Goal: Task Accomplishment & Management: Complete application form

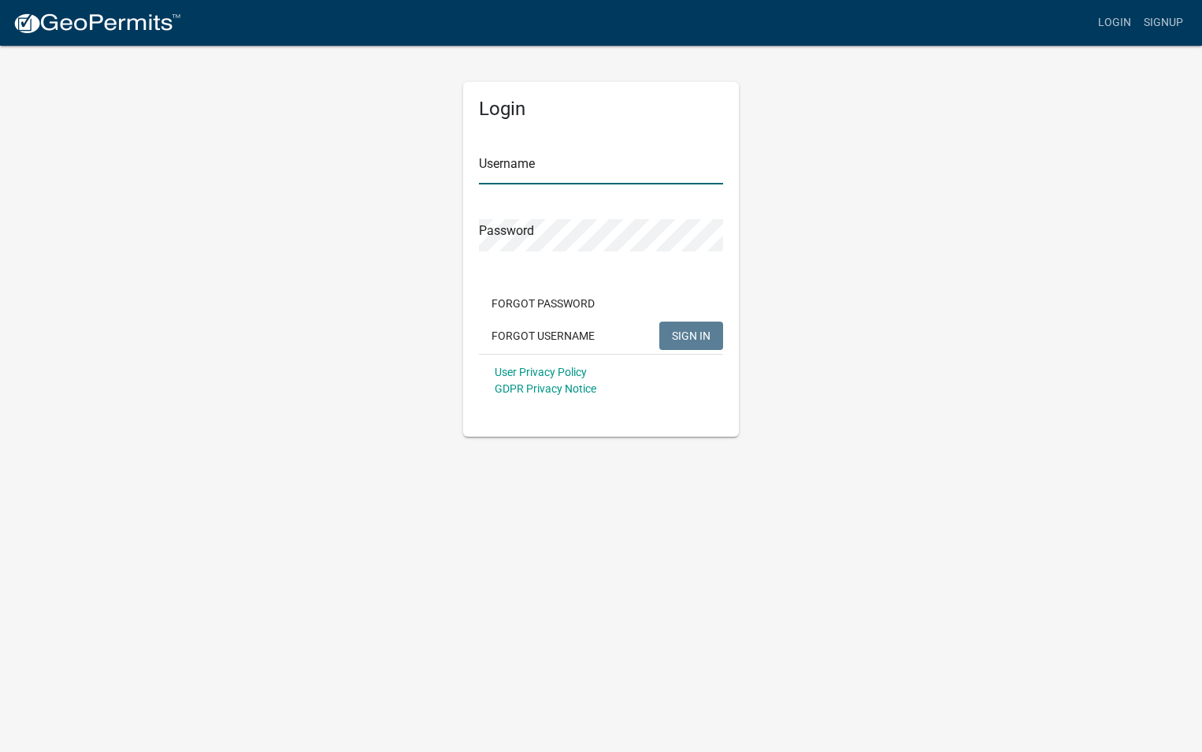
type input "Simonelect"
click at [693, 331] on span "SIGN IN" at bounding box center [691, 335] width 39 height 13
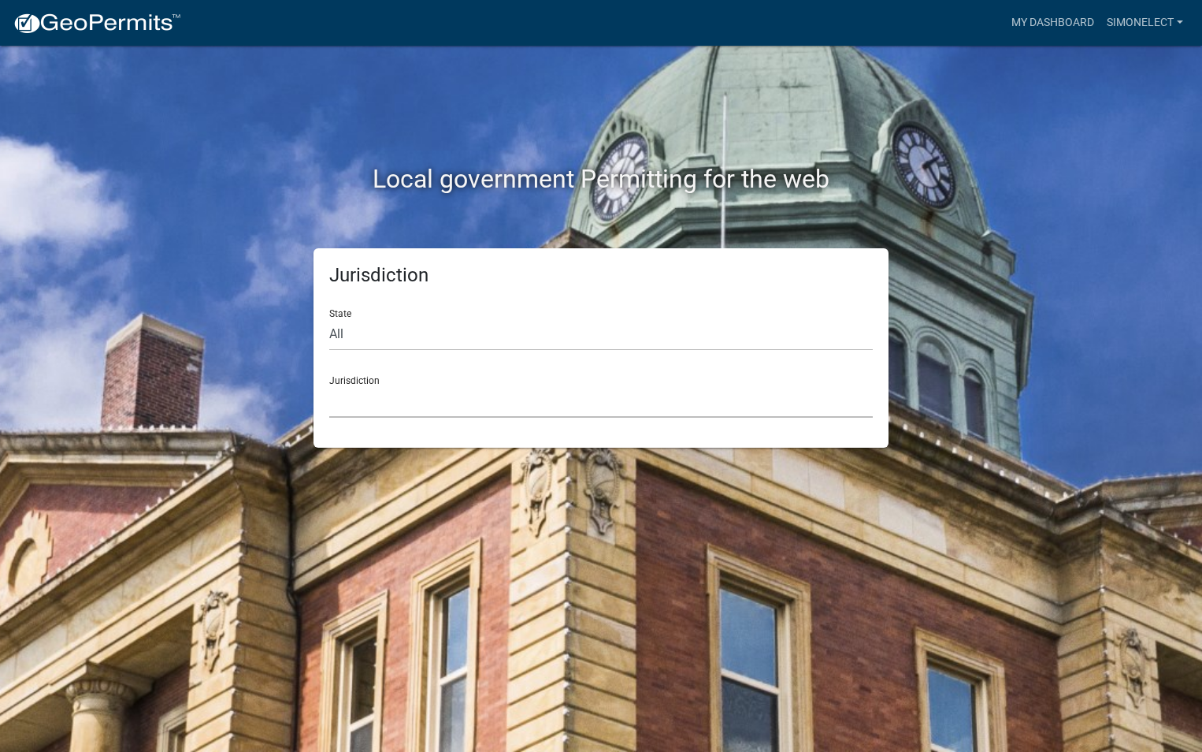
click at [370, 396] on select "[GEOGRAPHIC_DATA], [US_STATE] [GEOGRAPHIC_DATA], [US_STATE][PERSON_NAME][GEOGRA…" at bounding box center [601, 401] width 544 height 32
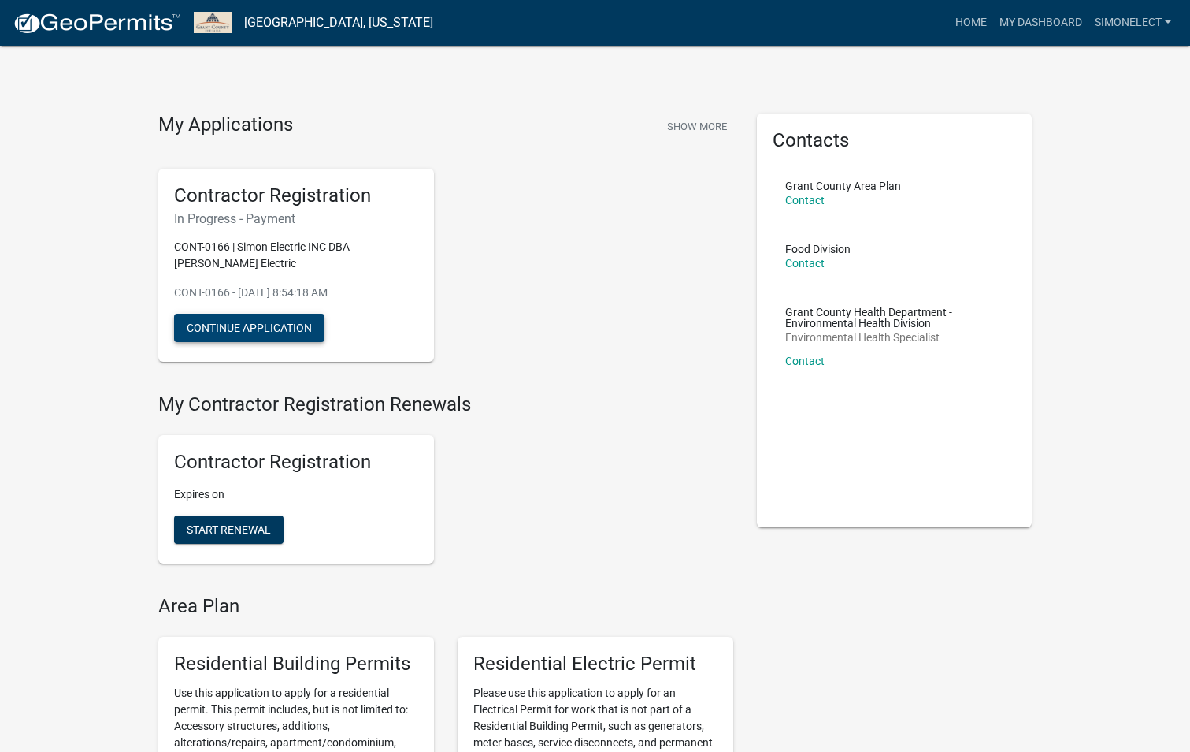
click at [247, 333] on button "Continue Application" at bounding box center [249, 328] width 150 height 28
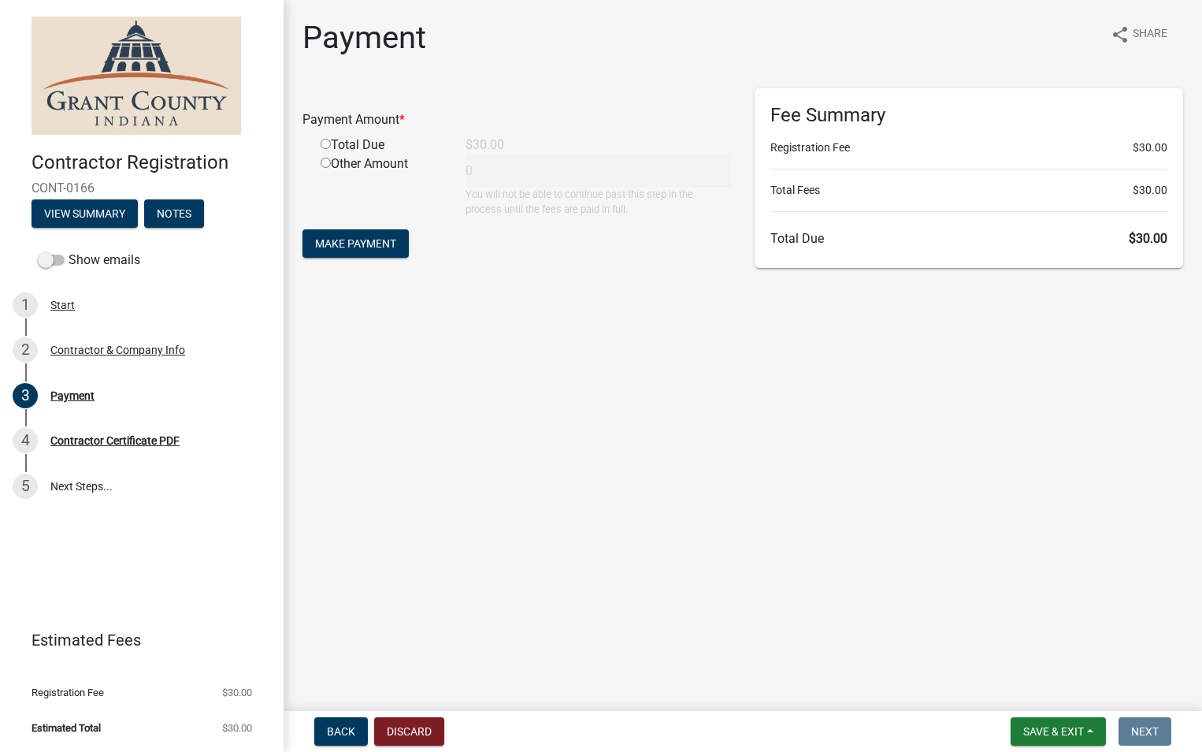
click at [328, 143] on input "radio" at bounding box center [326, 144] width 10 height 10
radio input "true"
type input "30"
click at [384, 235] on button "Make Payment" at bounding box center [356, 243] width 106 height 28
click at [326, 144] on input "radio" at bounding box center [326, 144] width 10 height 10
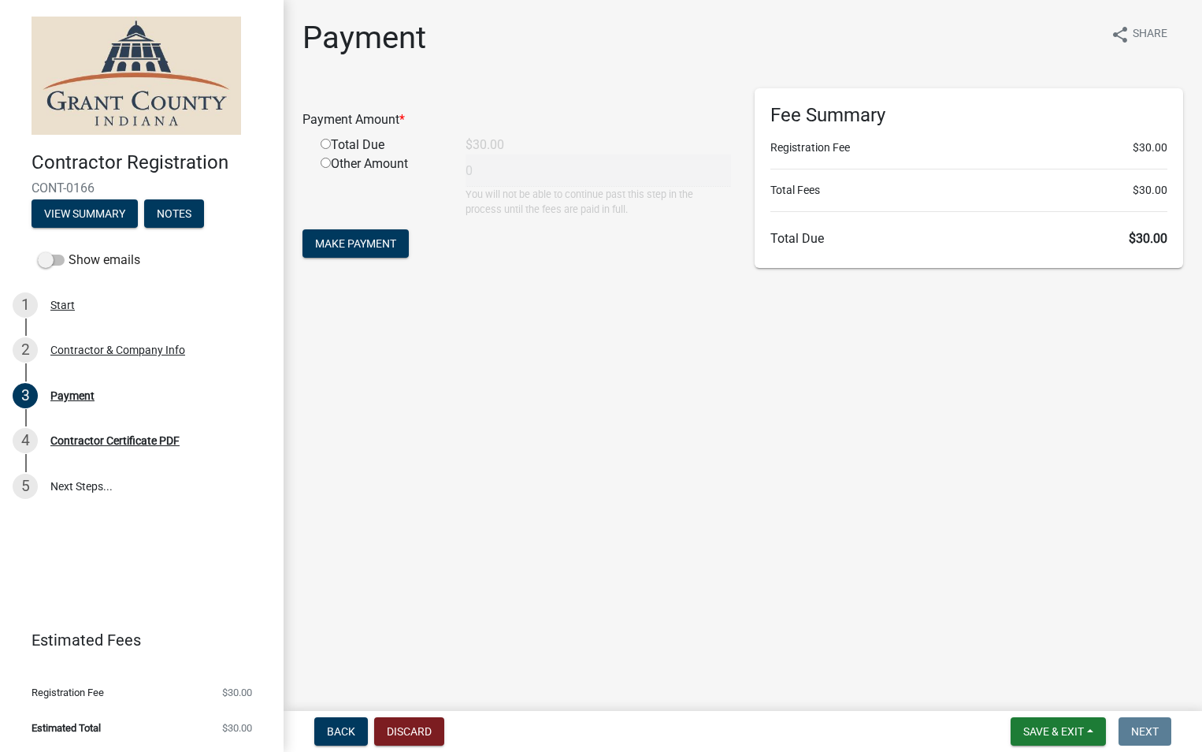
radio input "true"
type input "30"
click at [343, 733] on span "Back" at bounding box center [341, 731] width 28 height 13
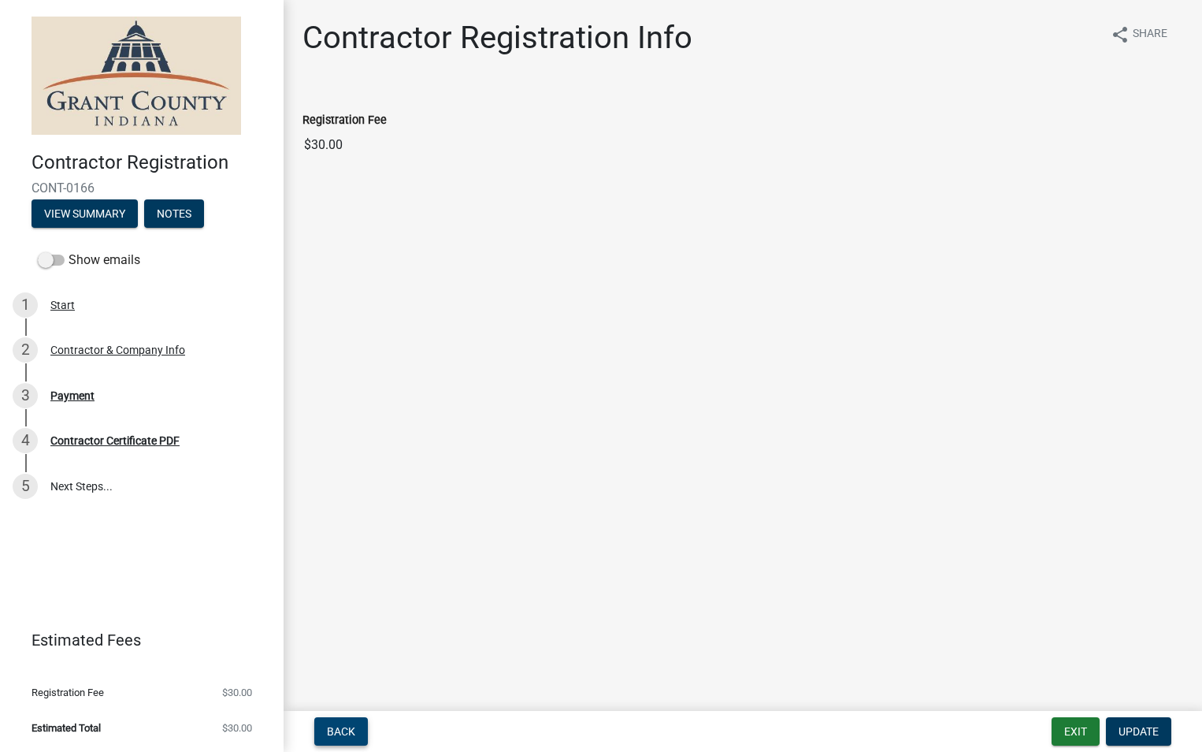
click at [346, 730] on span "Back" at bounding box center [341, 731] width 28 height 13
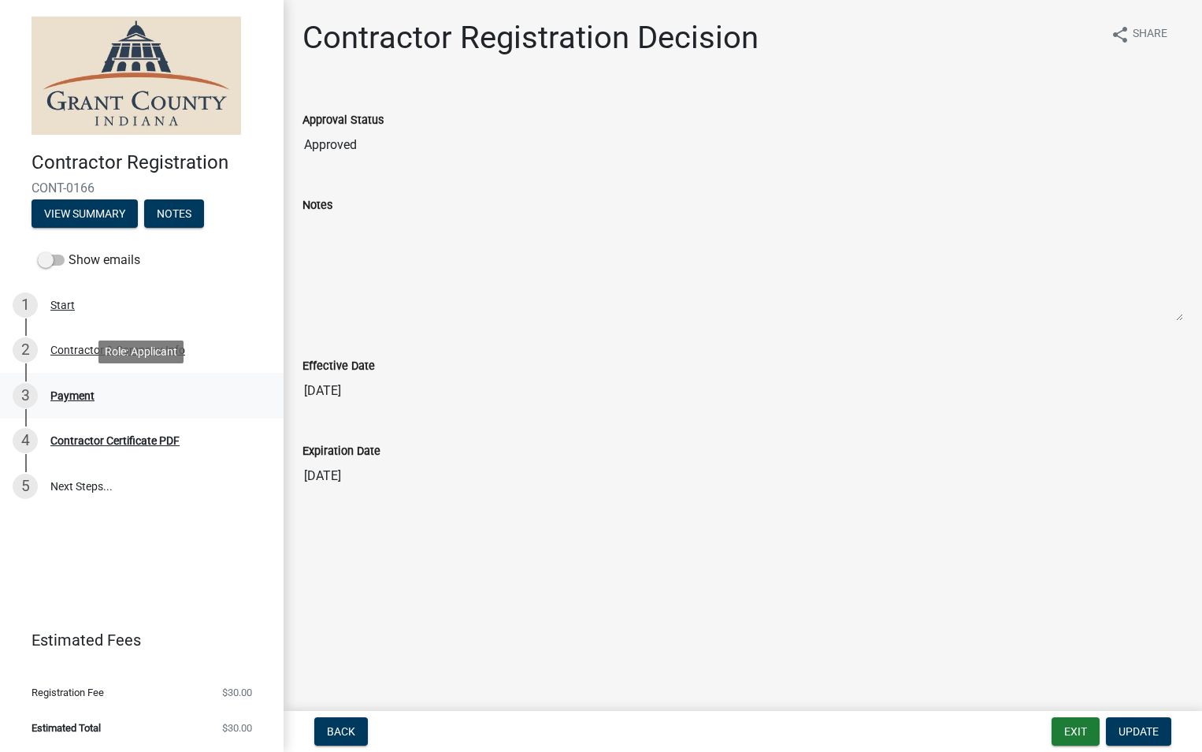
click at [76, 390] on div "Payment" at bounding box center [72, 395] width 44 height 11
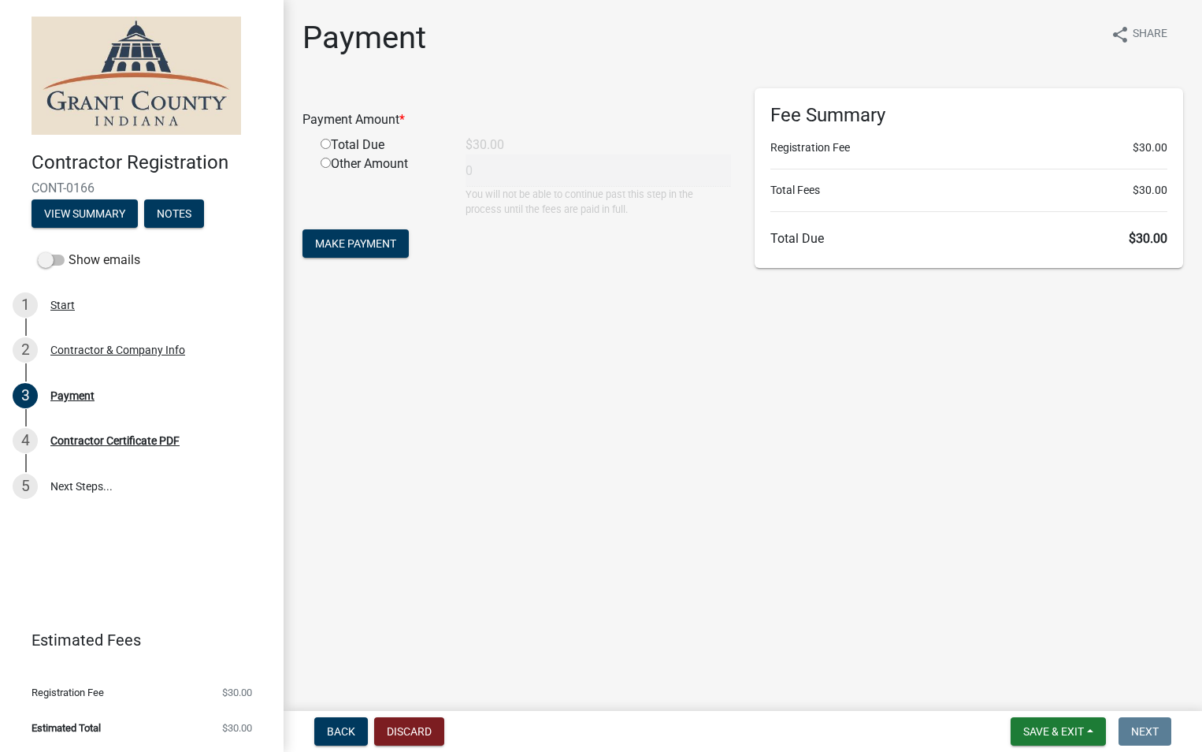
click at [362, 143] on div "Total Due" at bounding box center [381, 145] width 145 height 19
click at [321, 144] on input "radio" at bounding box center [326, 144] width 10 height 10
radio input "true"
type input "30"
click at [340, 246] on span "Make Payment" at bounding box center [355, 243] width 81 height 13
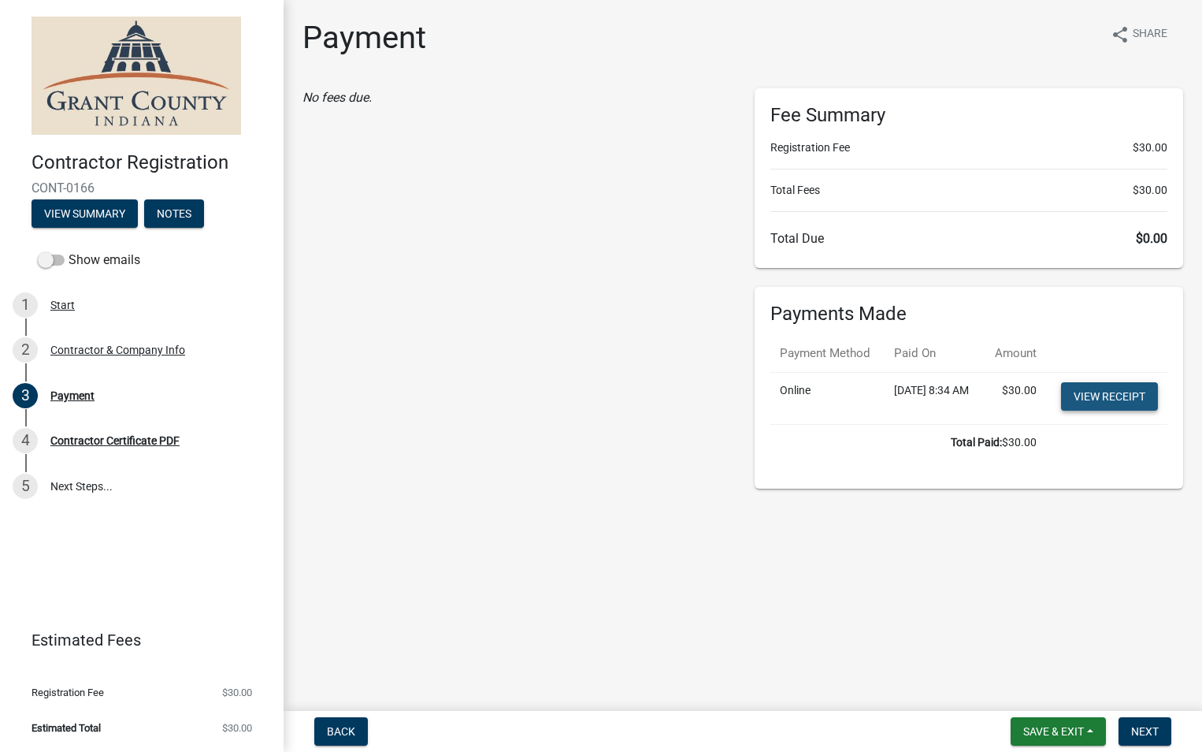
click at [1106, 410] on link "View receipt" at bounding box center [1109, 396] width 97 height 28
click at [1147, 730] on span "Next" at bounding box center [1145, 731] width 28 height 13
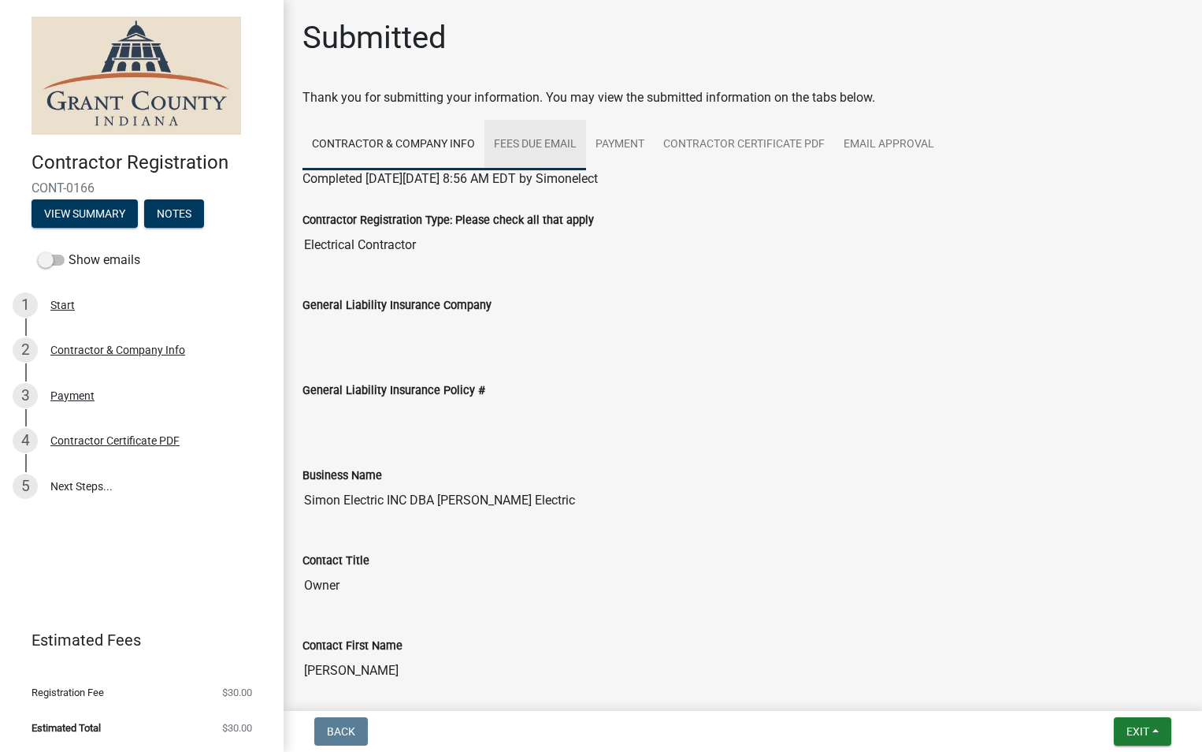
click at [532, 144] on link "Fees Due Email" at bounding box center [536, 145] width 102 height 50
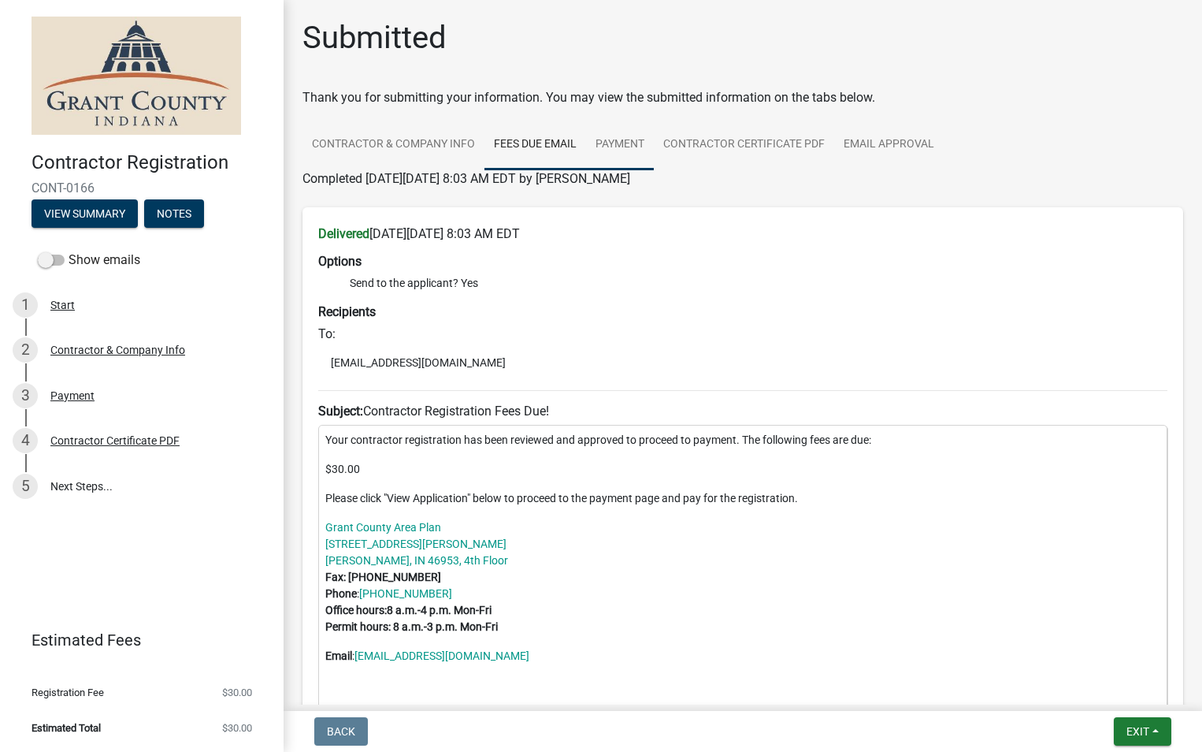
click at [616, 143] on link "Payment" at bounding box center [620, 145] width 68 height 50
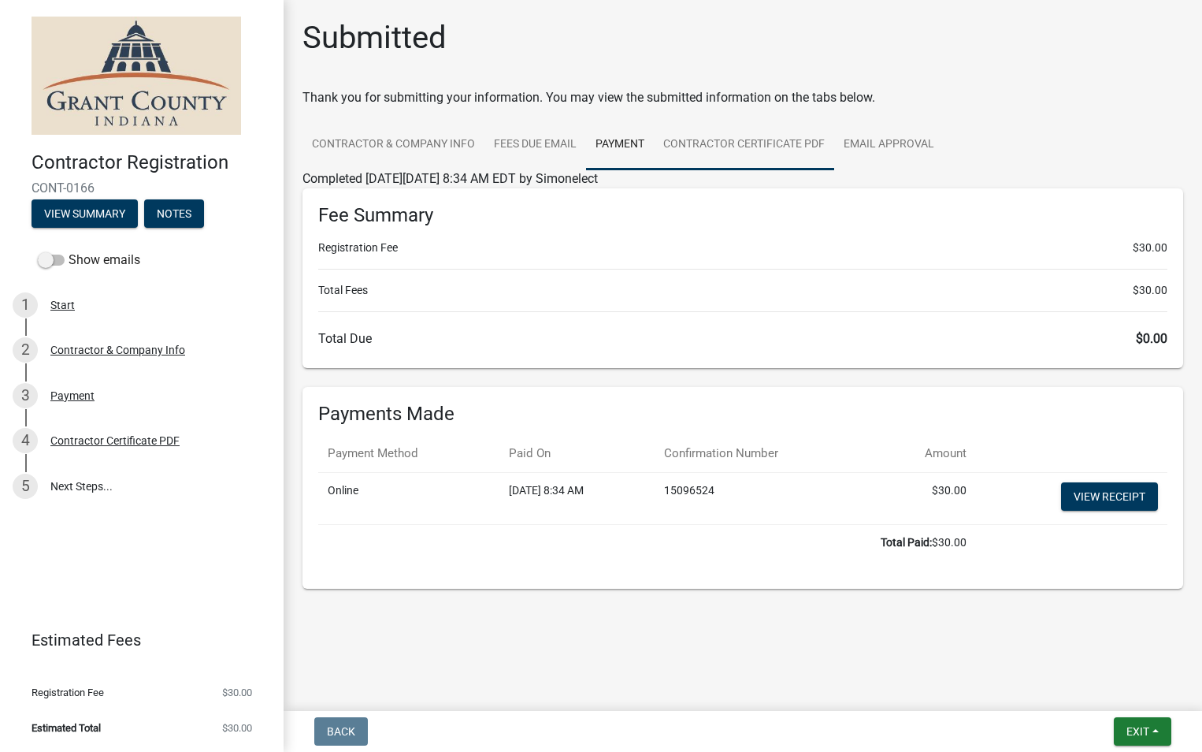
click at [712, 145] on link "Contractor Certificate PDF" at bounding box center [744, 145] width 180 height 50
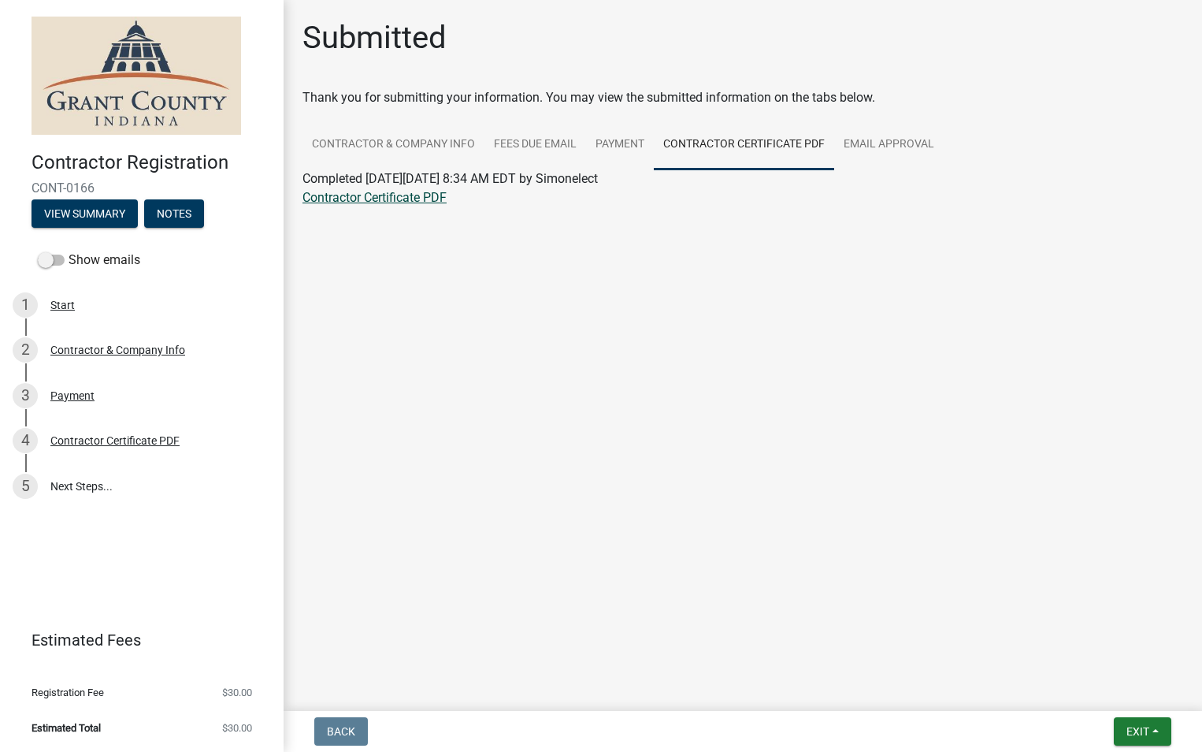
click at [424, 193] on link "Contractor Certificate PDF" at bounding box center [375, 197] width 144 height 15
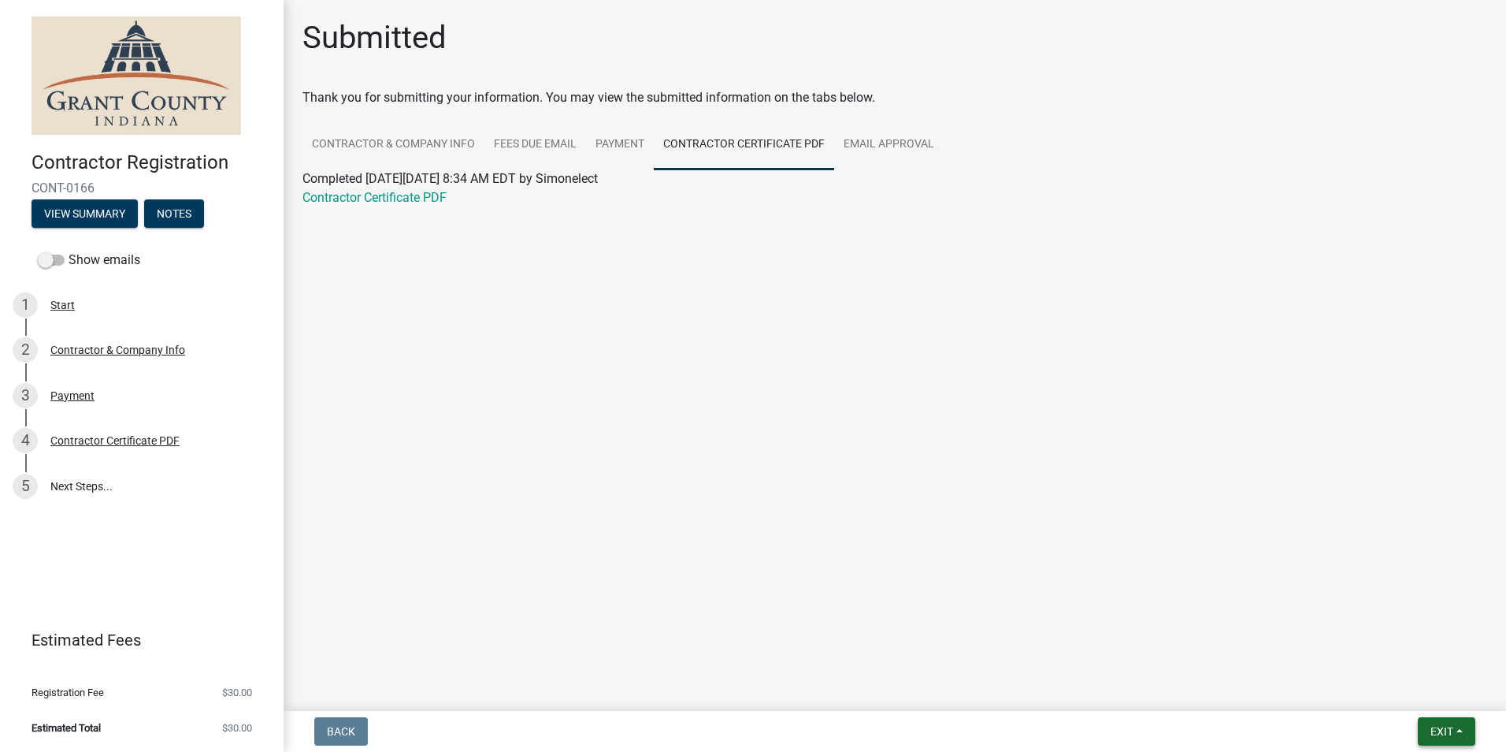
click at [1202, 724] on button "Exit" at bounding box center [1447, 731] width 58 height 28
click at [1202, 691] on button "Save & Exit" at bounding box center [1413, 690] width 126 height 38
